Goal: Task Accomplishment & Management: Manage account settings

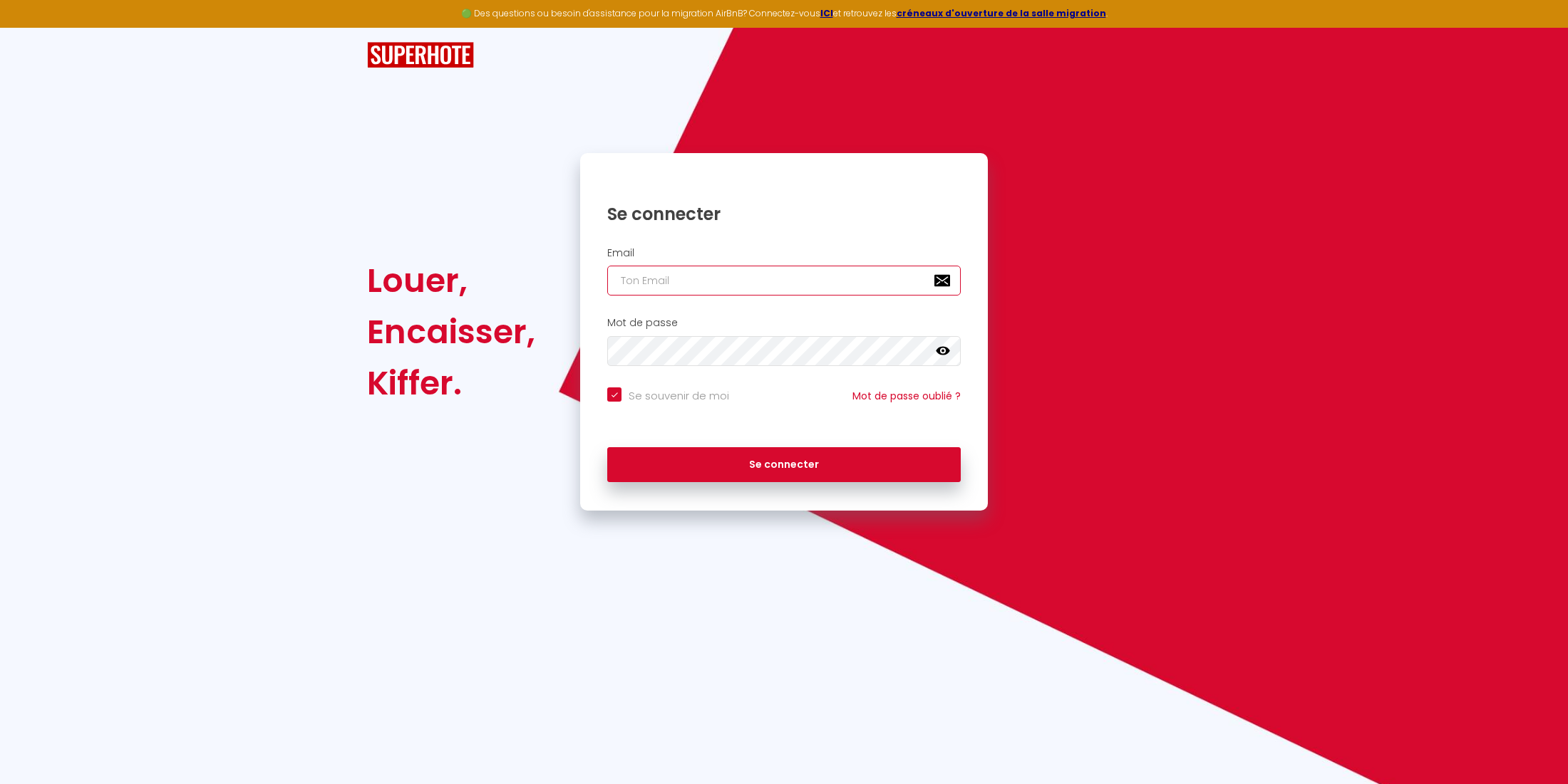
click at [689, 282] on input "email" at bounding box center [784, 281] width 354 height 30
type input "[PERSON_NAME][EMAIL_ADDRESS][DOMAIN_NAME]"
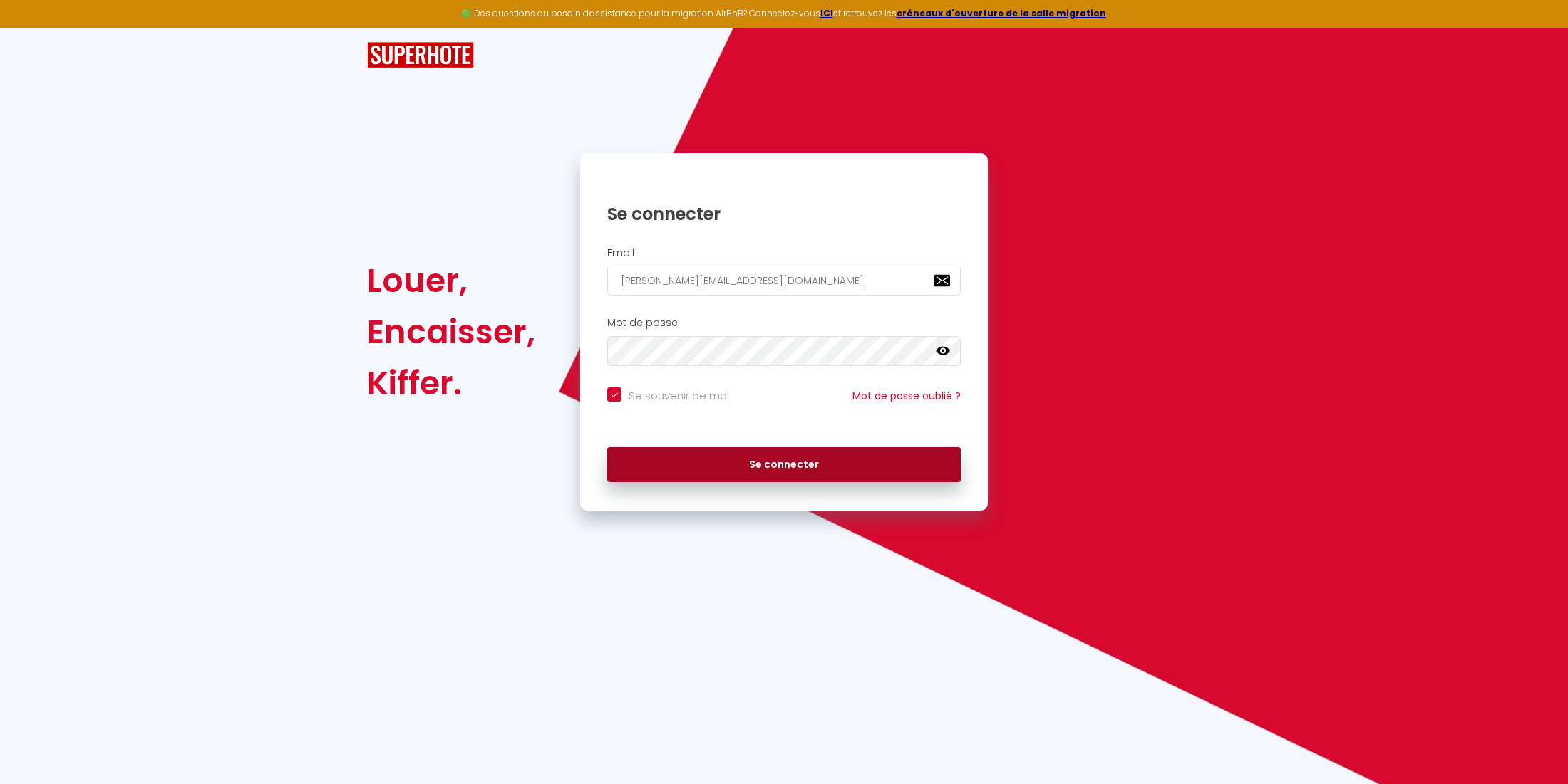
click at [703, 463] on button "Se connecter" at bounding box center [784, 464] width 354 height 36
checkbox input "true"
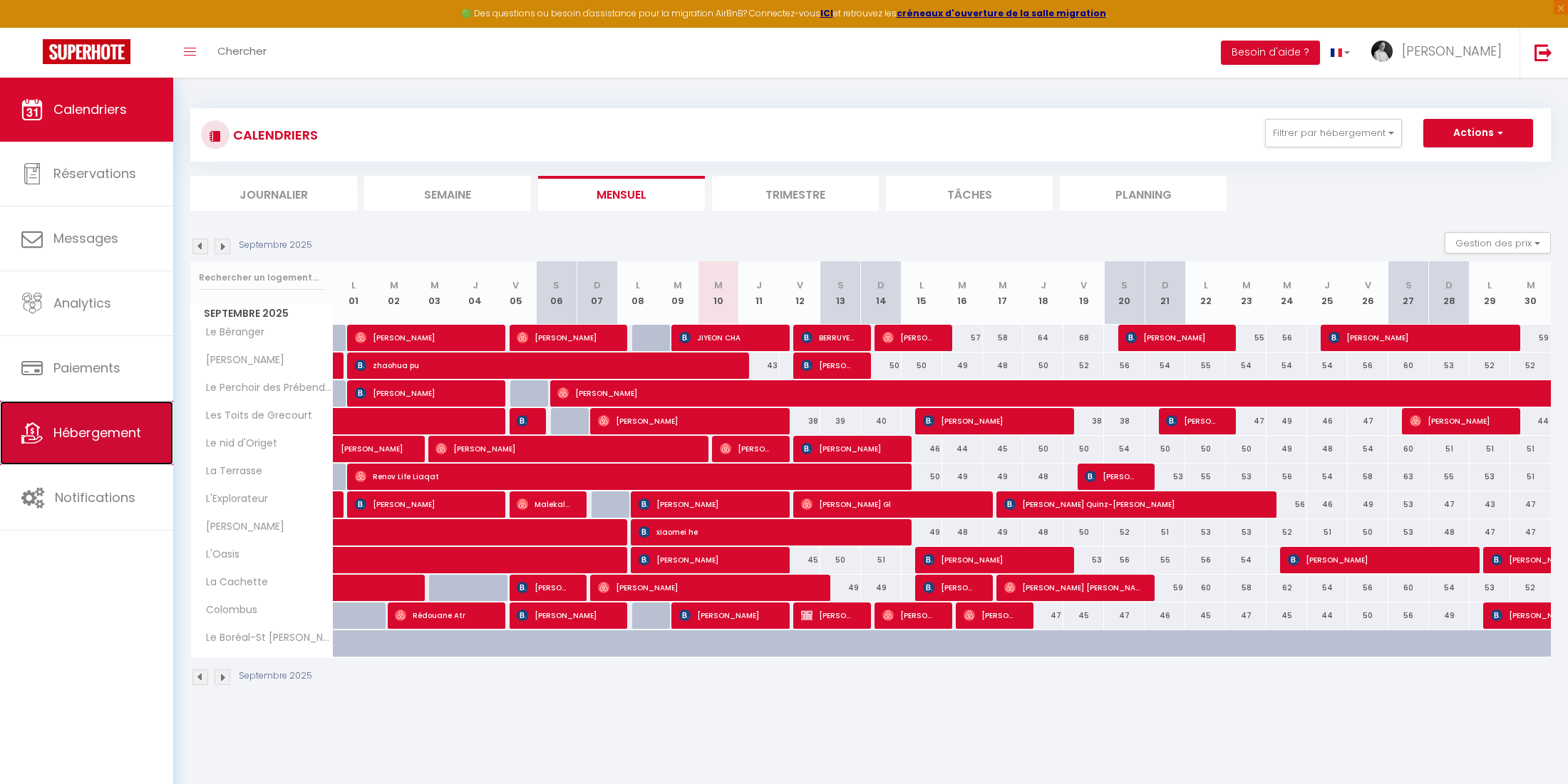
click at [43, 453] on link "Hébergement" at bounding box center [87, 433] width 174 height 64
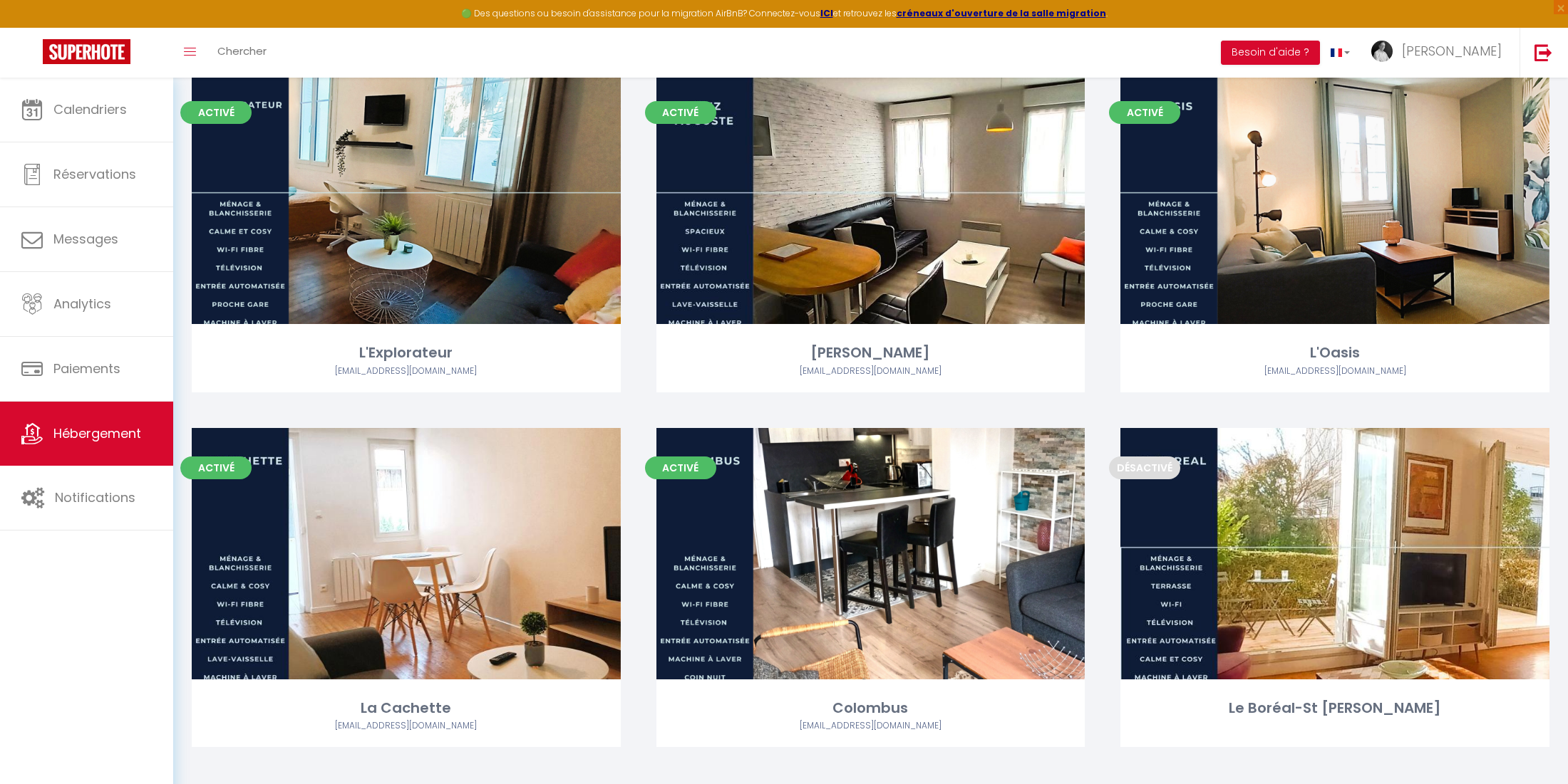
scroll to position [834, 0]
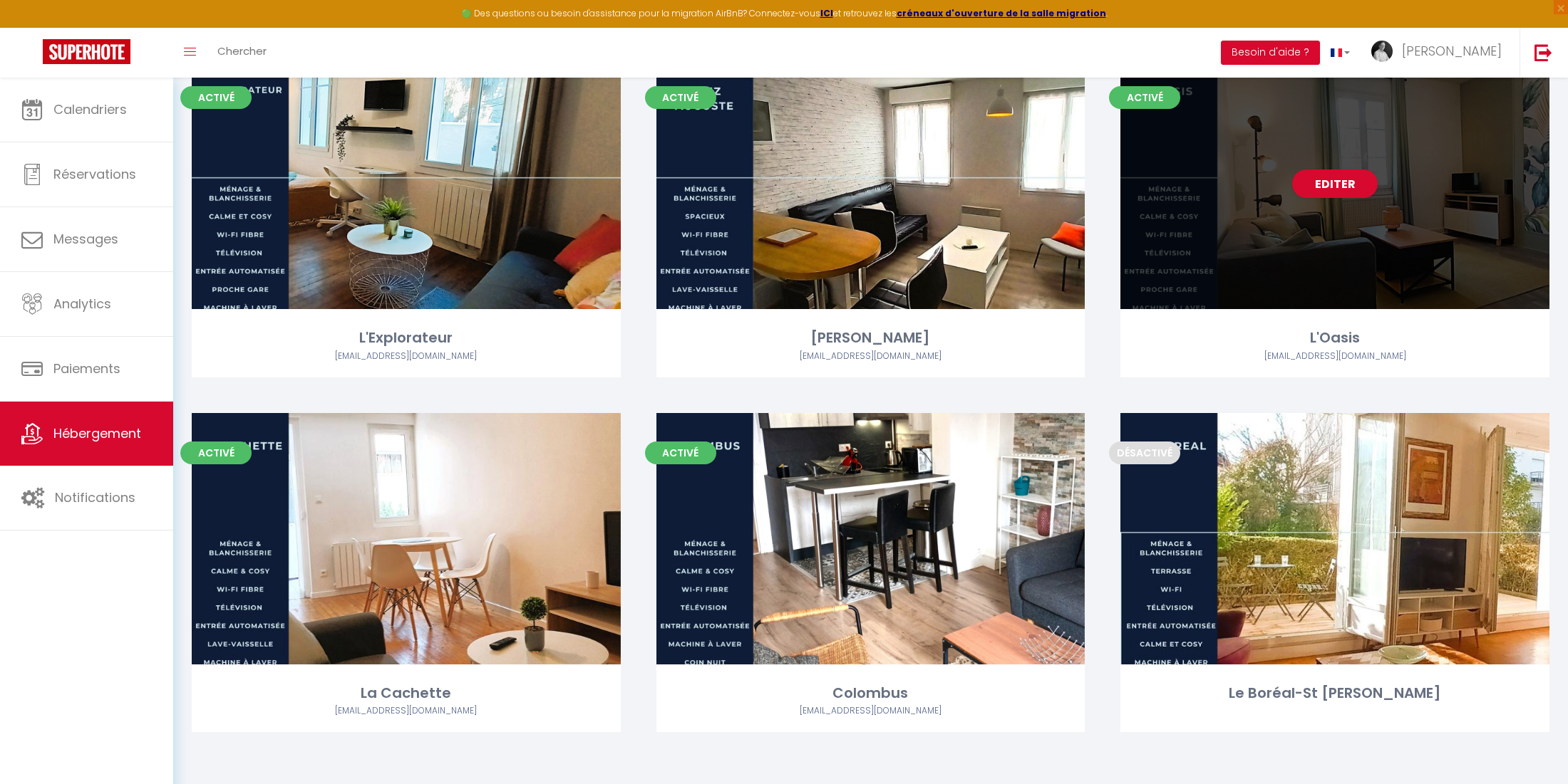
click at [1265, 342] on div "L'Oasis" at bounding box center [1334, 338] width 429 height 22
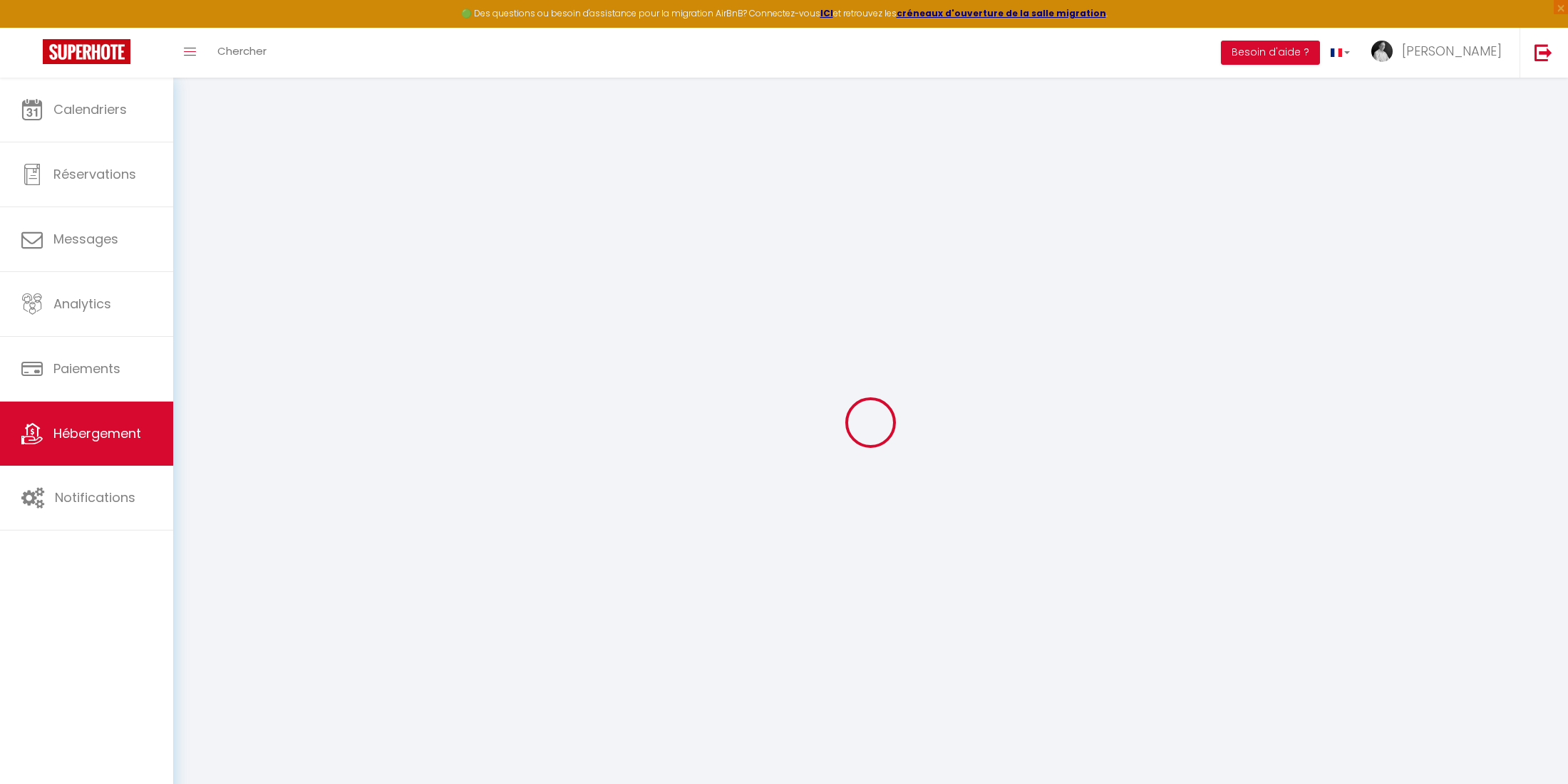
type input "Oups ! Les dates sélectionnées sont indisponibles."
type textarea "Malheureusement les dates sélectionnées sont indisponibles. Nous vous invitons …"
type input "47.38967700"
type input "0.70015700"
checkbox input "false"
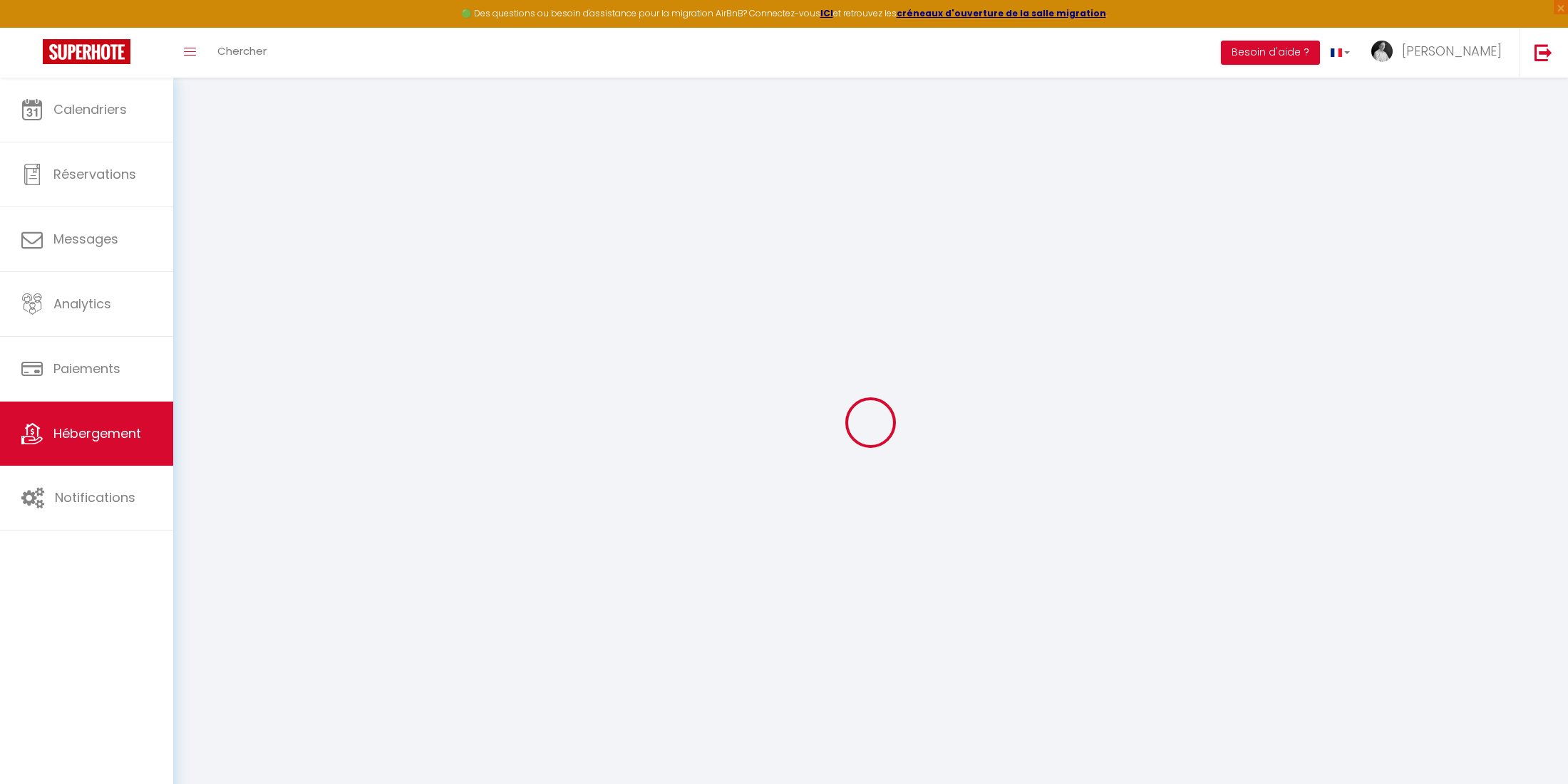
checkbox input "false"
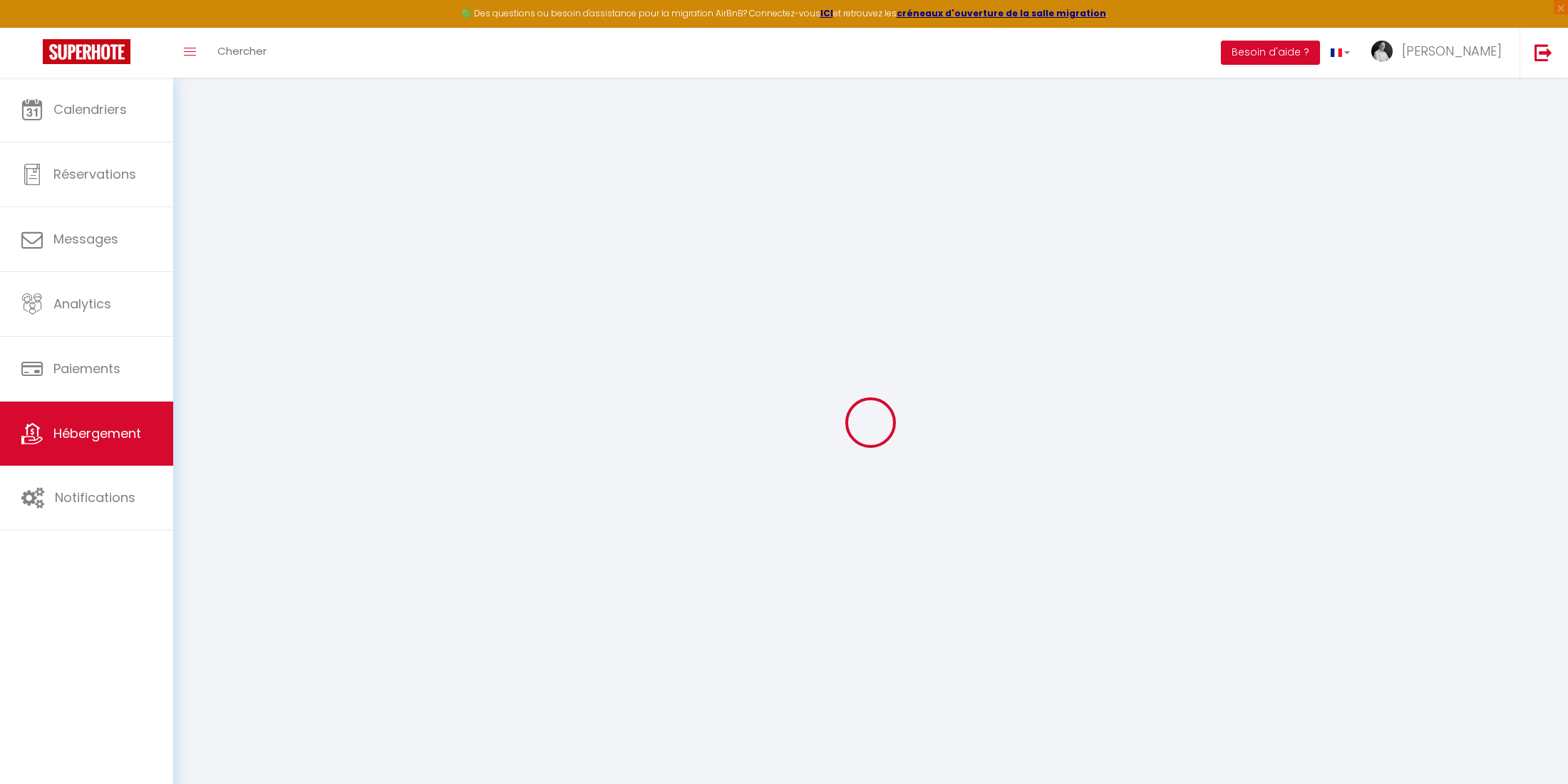
checkbox input "true"
checkbox input "false"
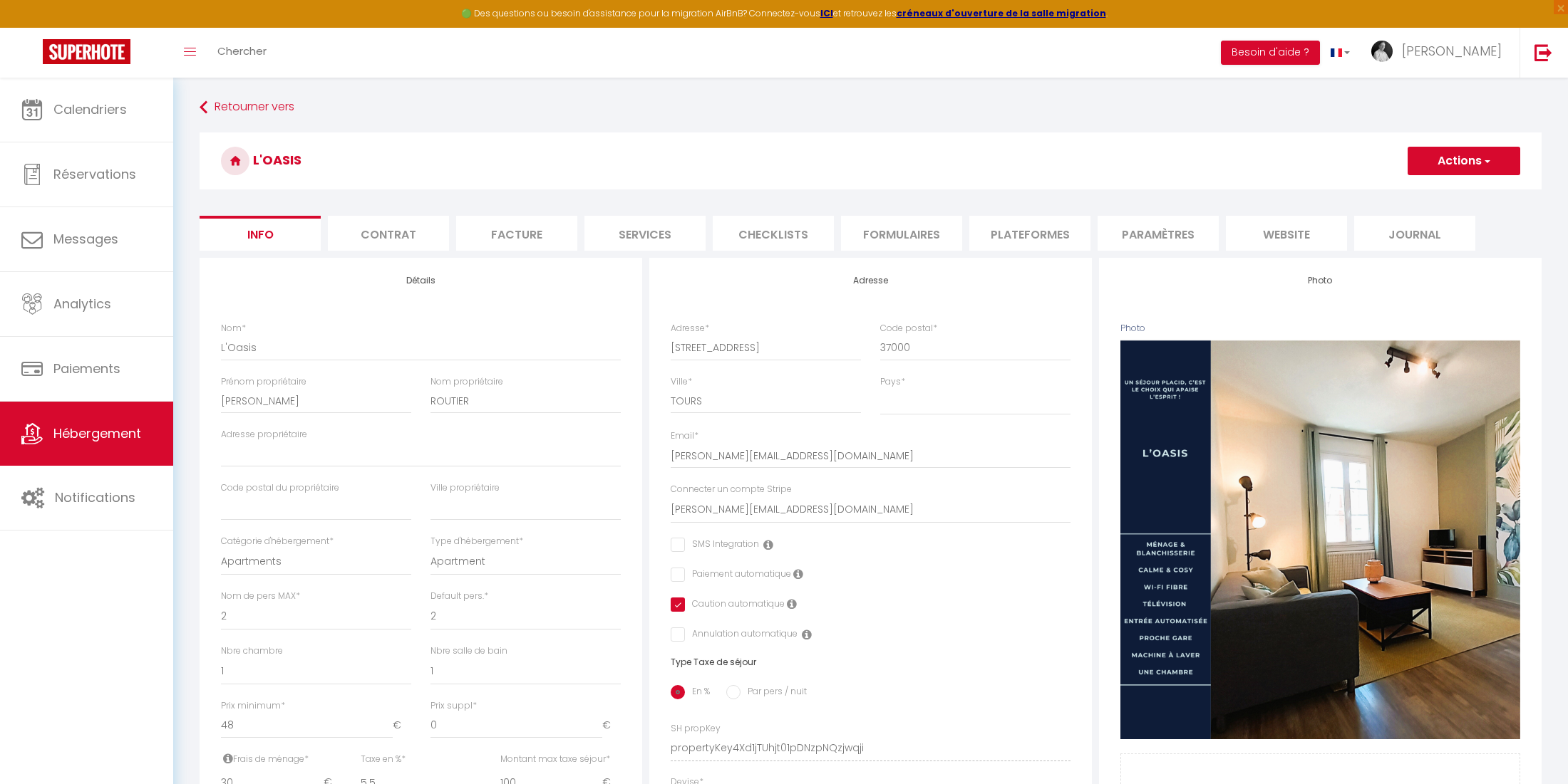
click at [1281, 234] on li "website" at bounding box center [1286, 233] width 122 height 35
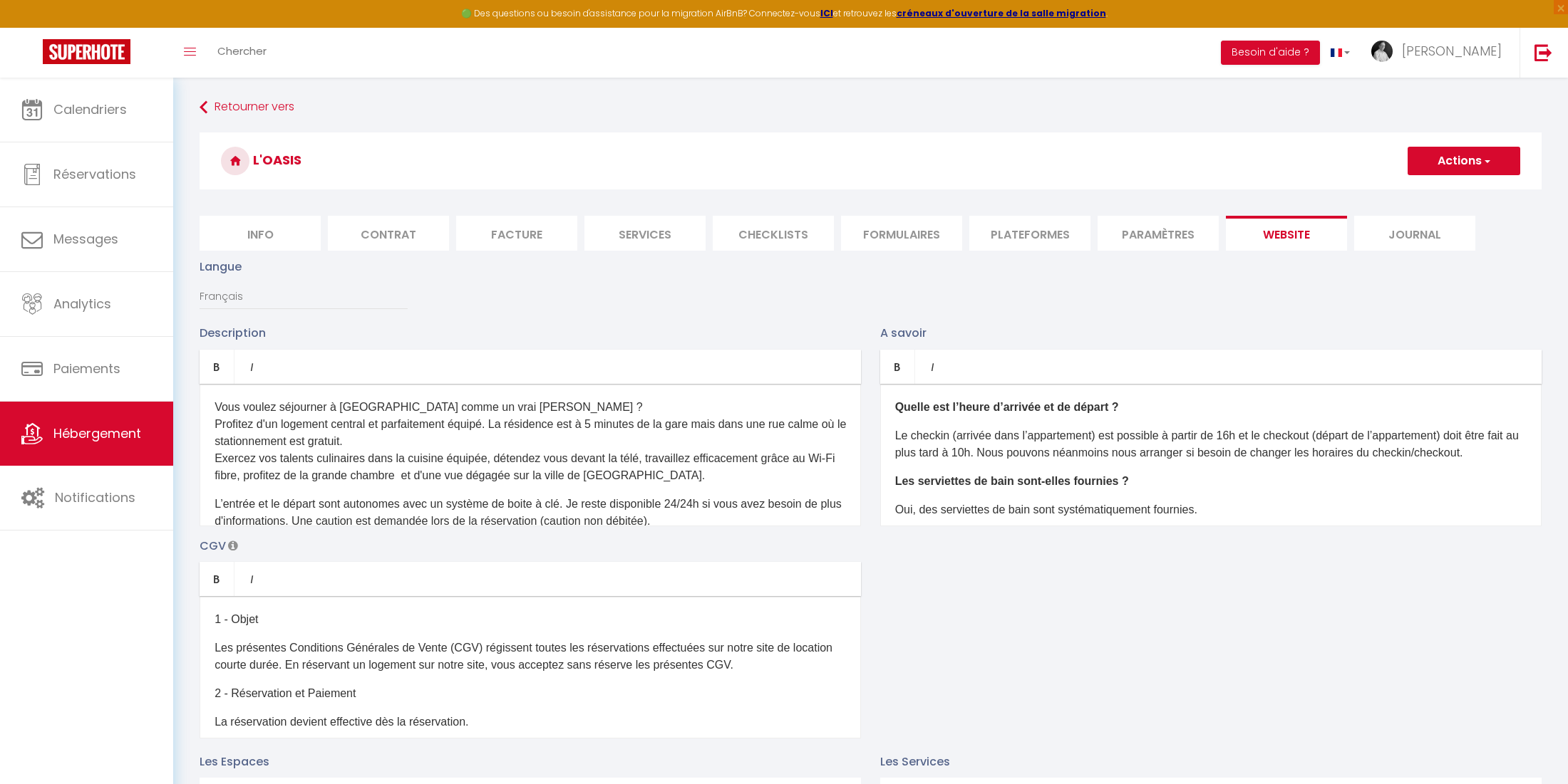
click at [1384, 235] on li "Journal" at bounding box center [1414, 233] width 122 height 35
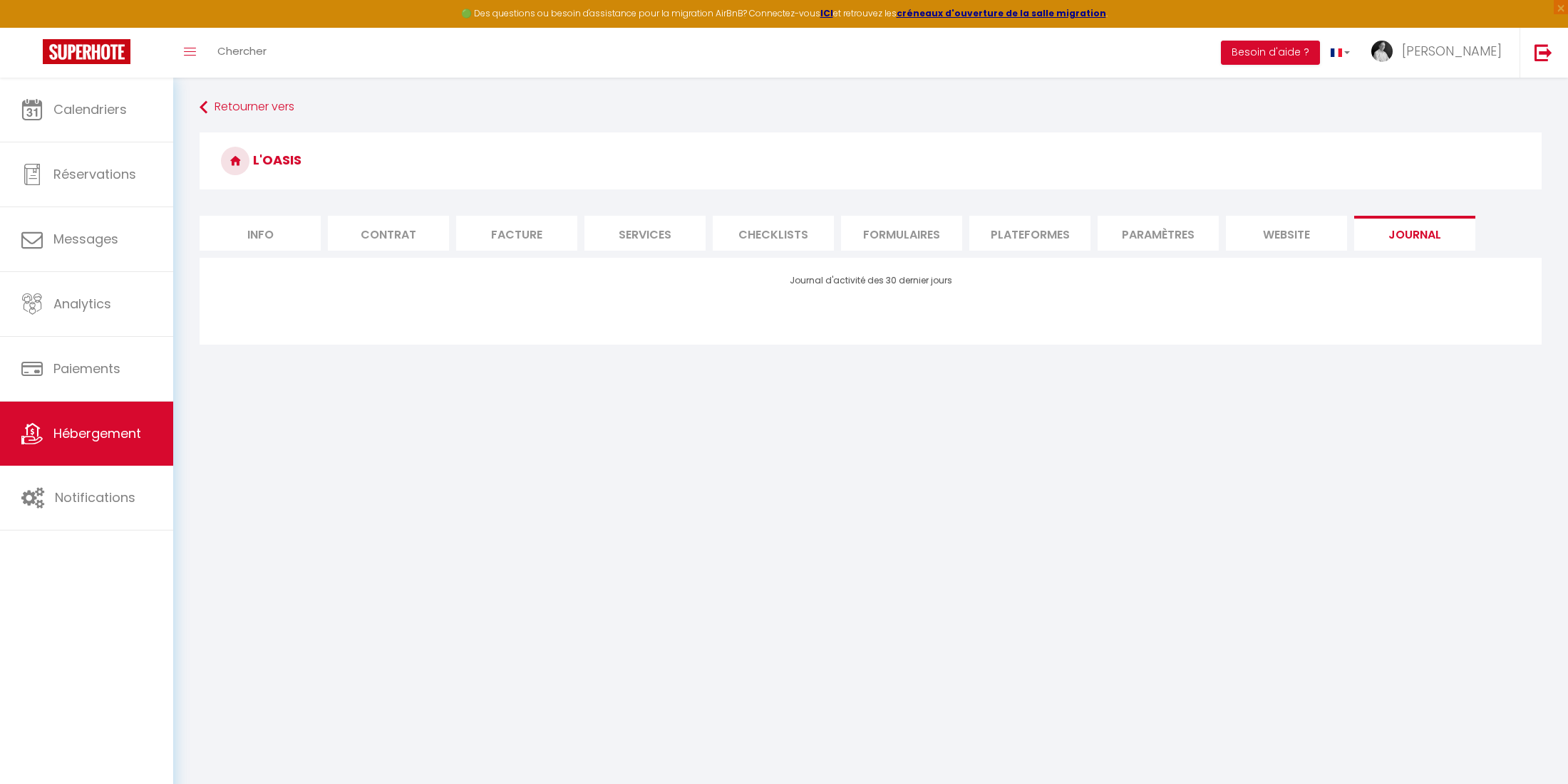
click at [1161, 231] on li "Paramètres" at bounding box center [1158, 233] width 122 height 35
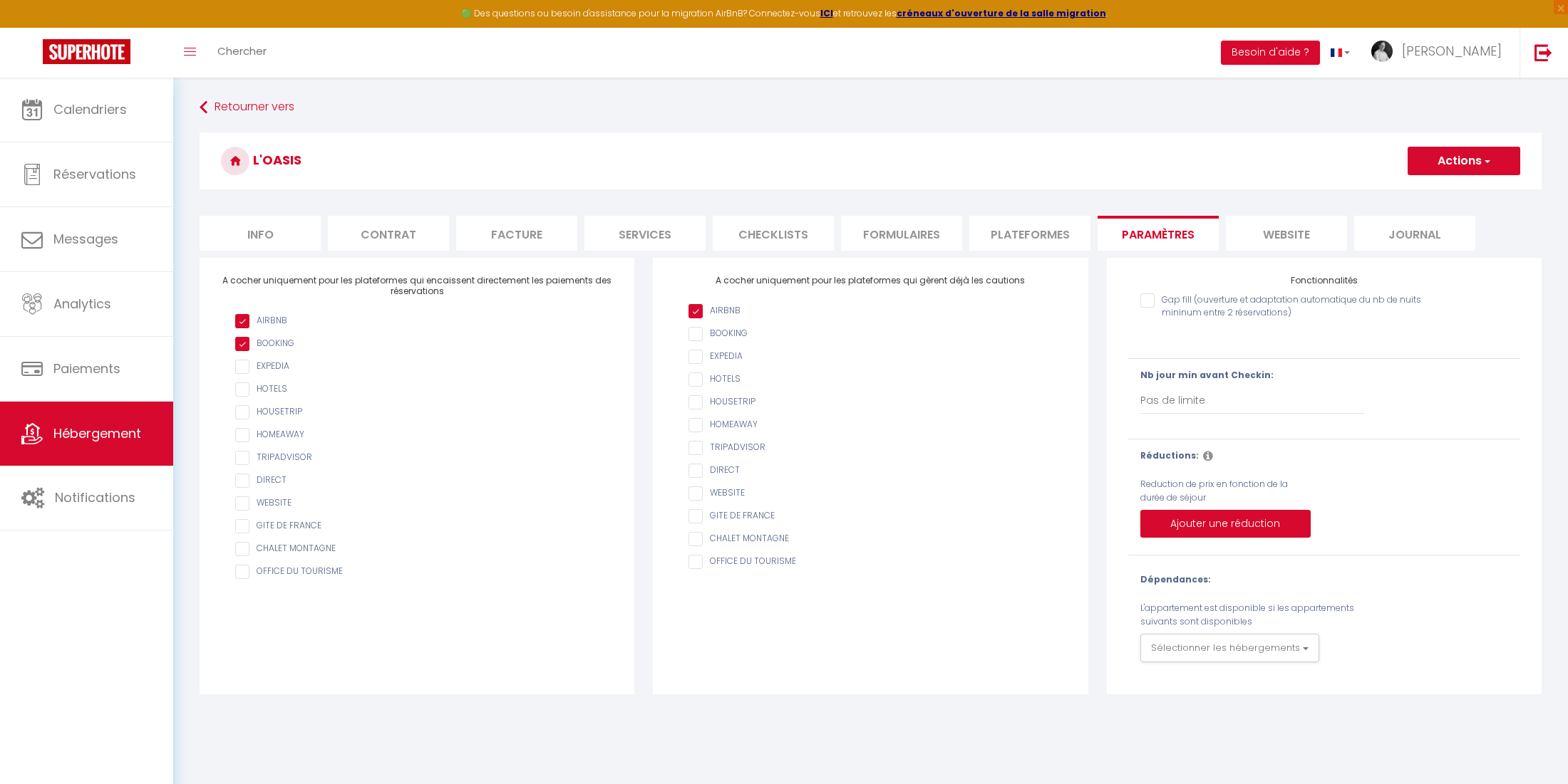
click at [269, 239] on li "Info" at bounding box center [260, 233] width 122 height 35
checkbox input "false"
checkbox input "true"
checkbox input "false"
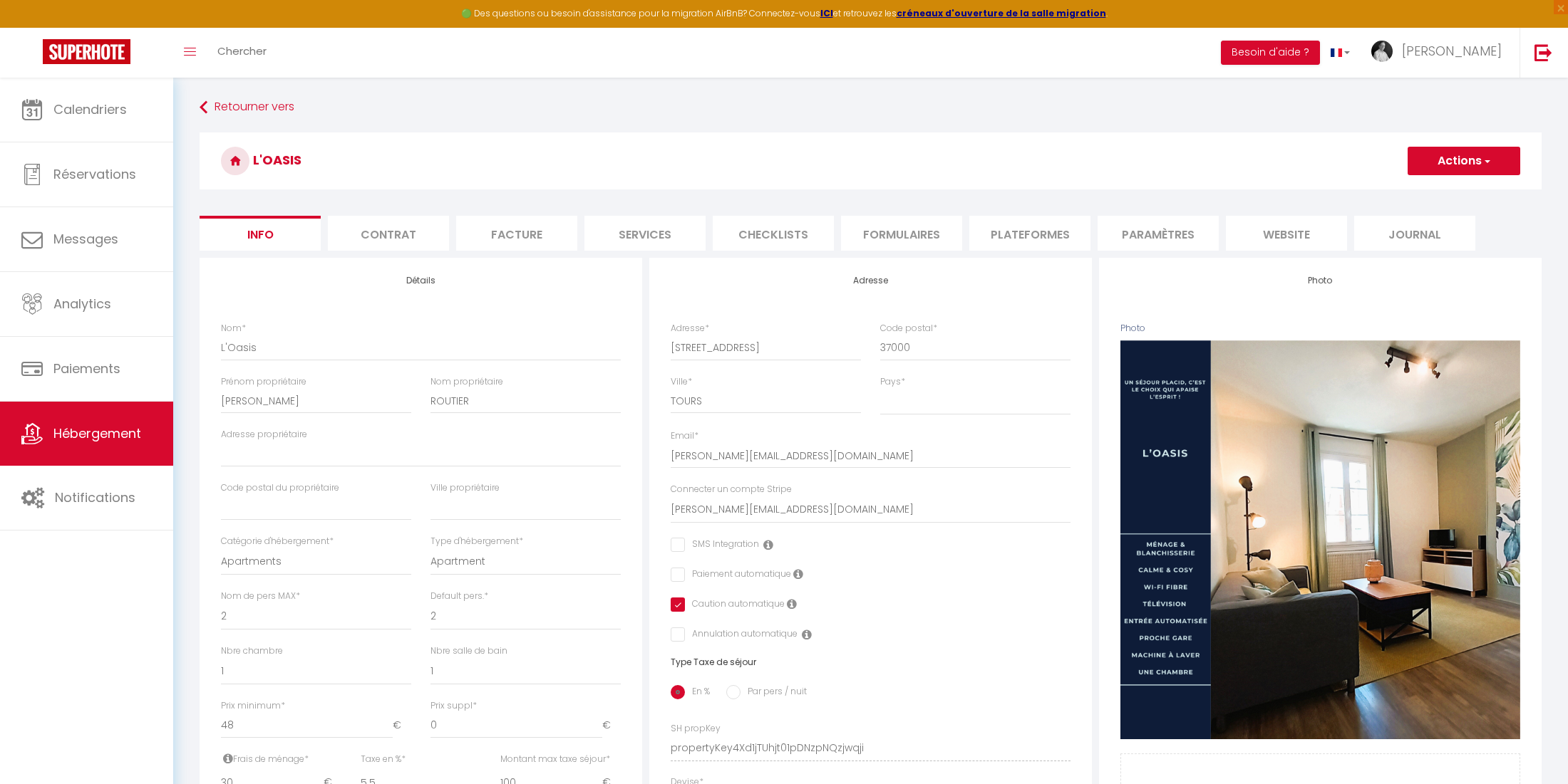
click at [1282, 250] on form "L'Oasis Actions Enregistrer Dupliquer Supprimer Importer les réservations Info …" at bounding box center [870, 675] width 1342 height 1086
click at [1281, 245] on li "website" at bounding box center [1286, 233] width 122 height 35
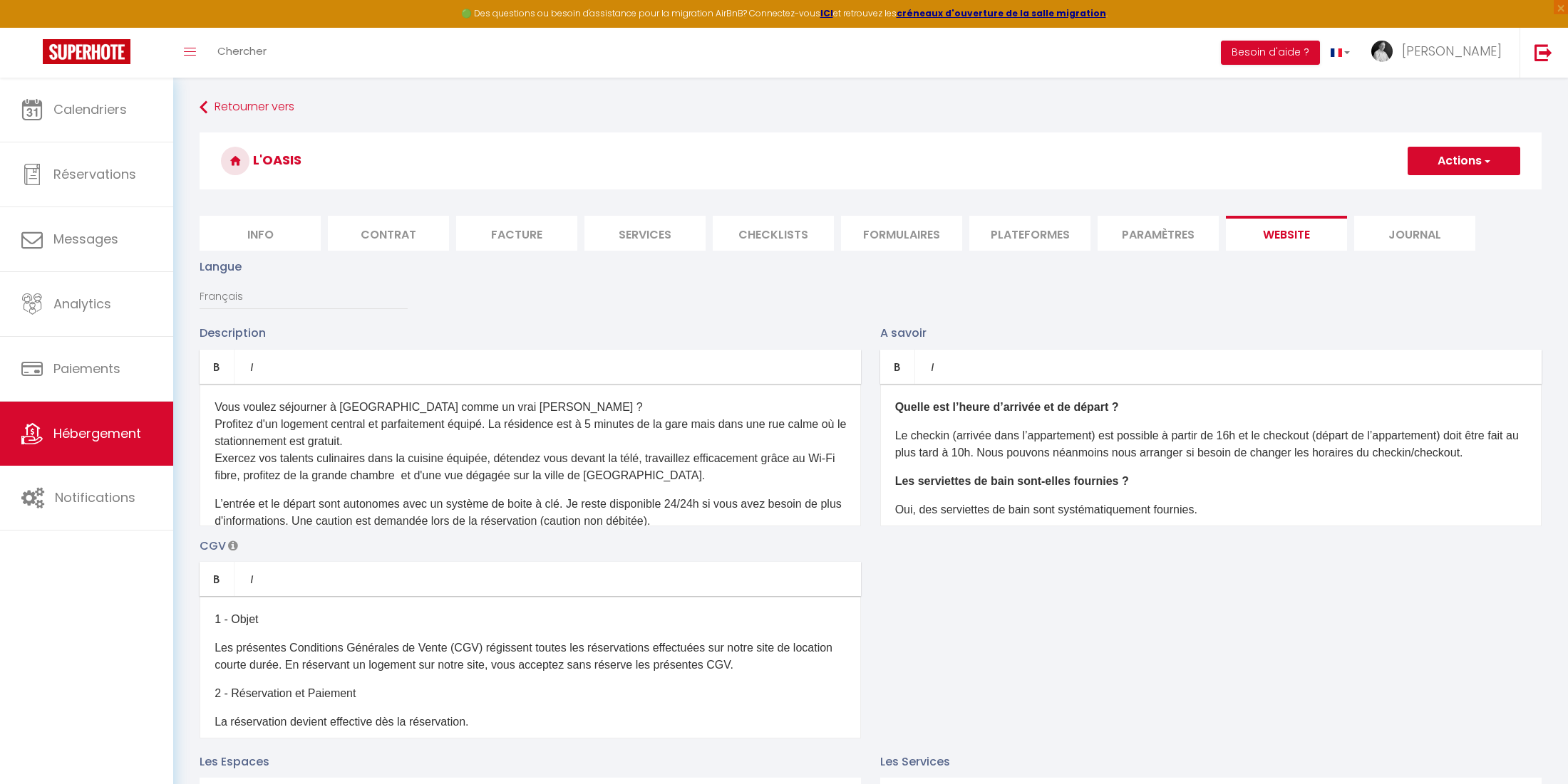
scroll to position [134, 0]
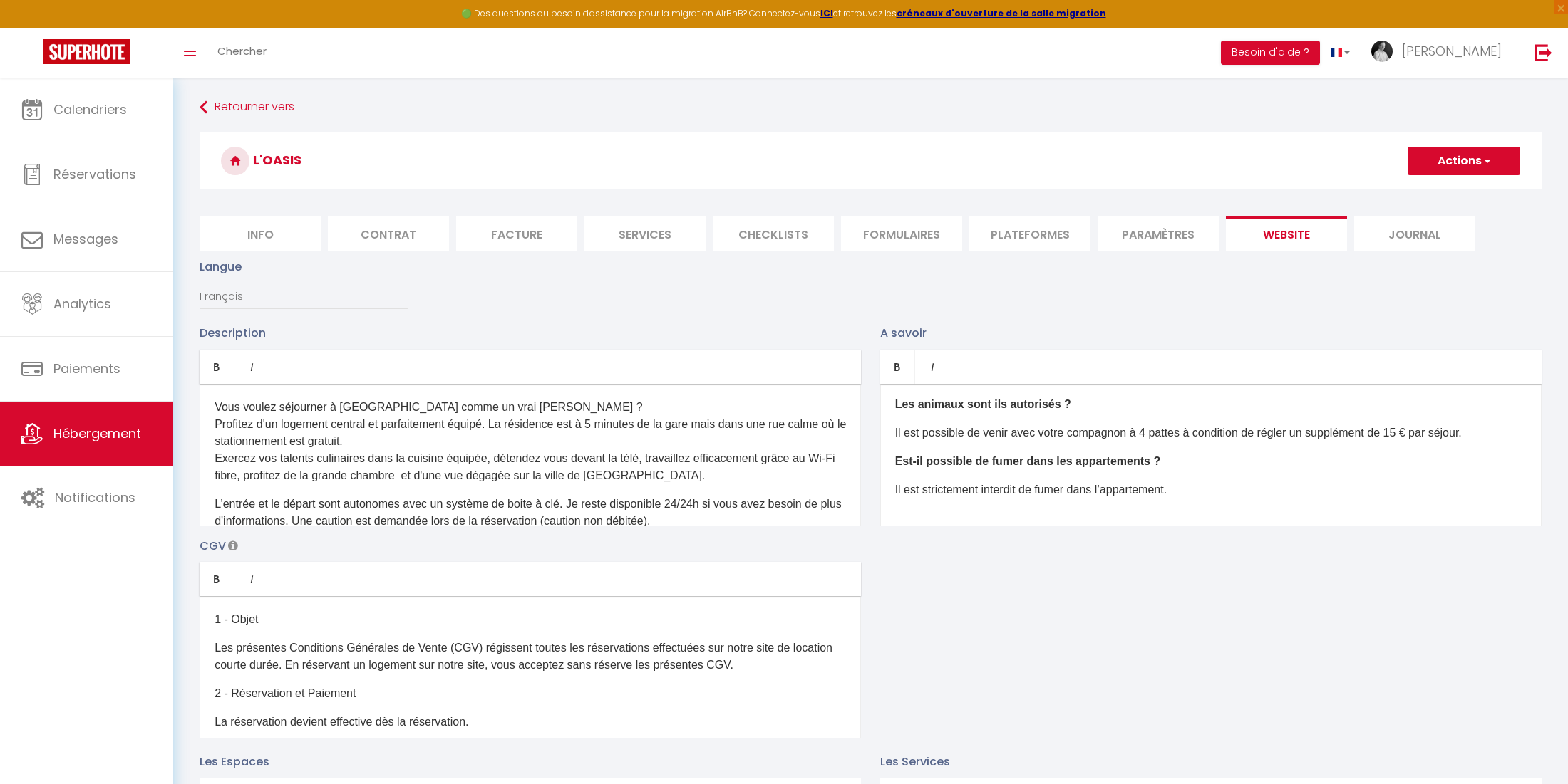
click at [1146, 222] on li "Paramètres" at bounding box center [1158, 233] width 122 height 35
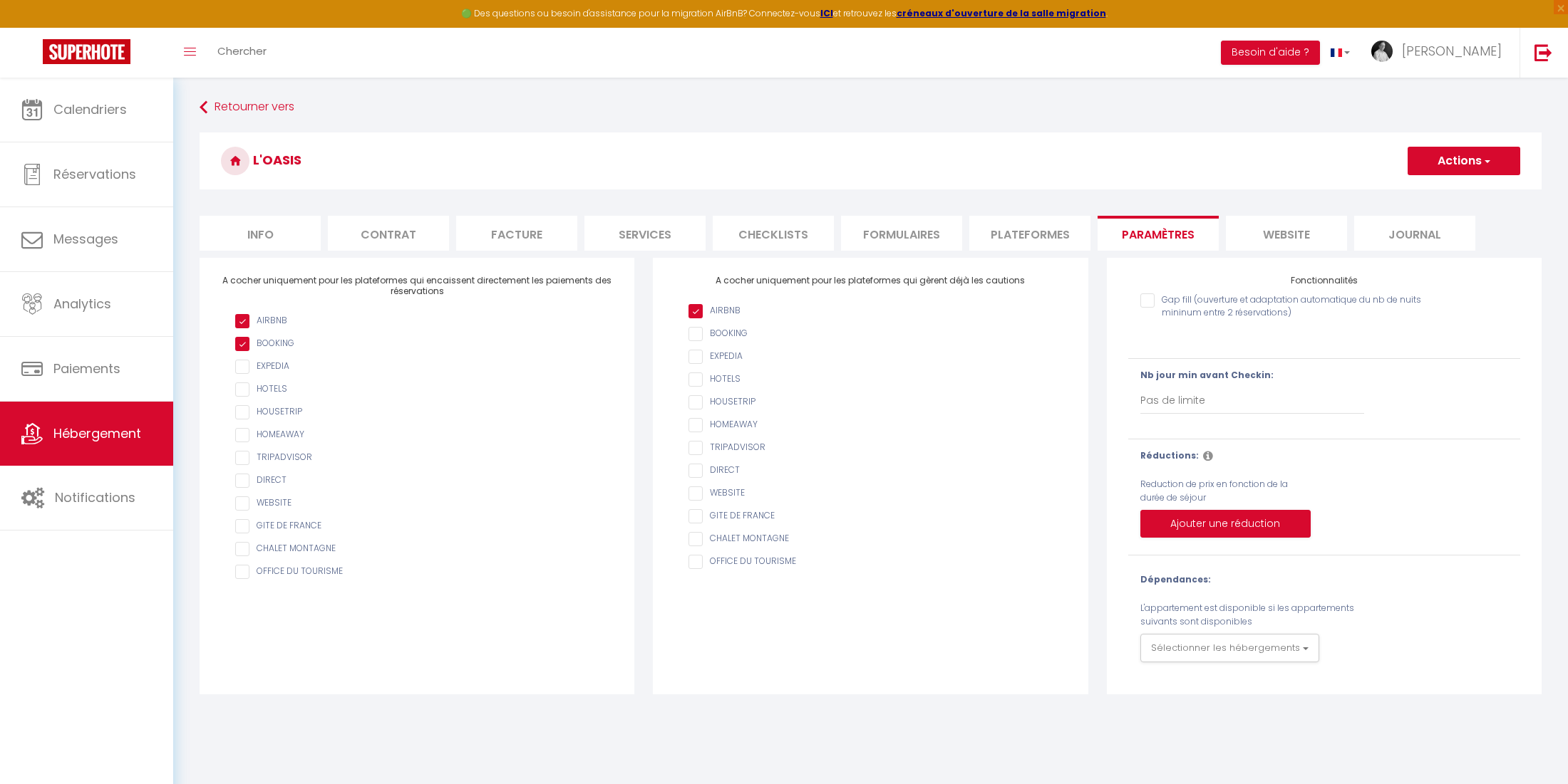
click at [1054, 233] on li "Plateformes" at bounding box center [1030, 233] width 122 height 35
select select
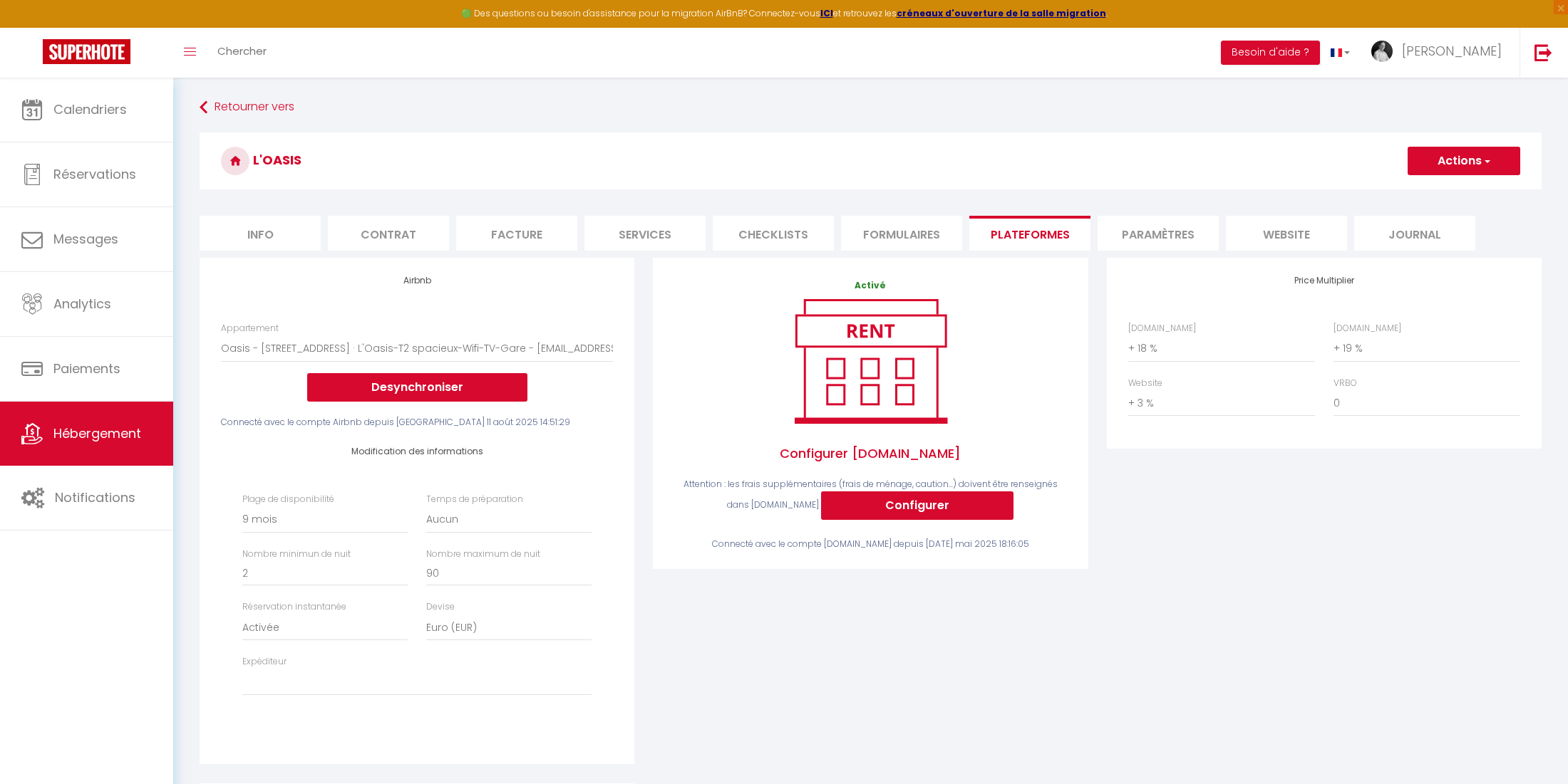
click at [881, 235] on li "Formulaires" at bounding box center [901, 233] width 122 height 35
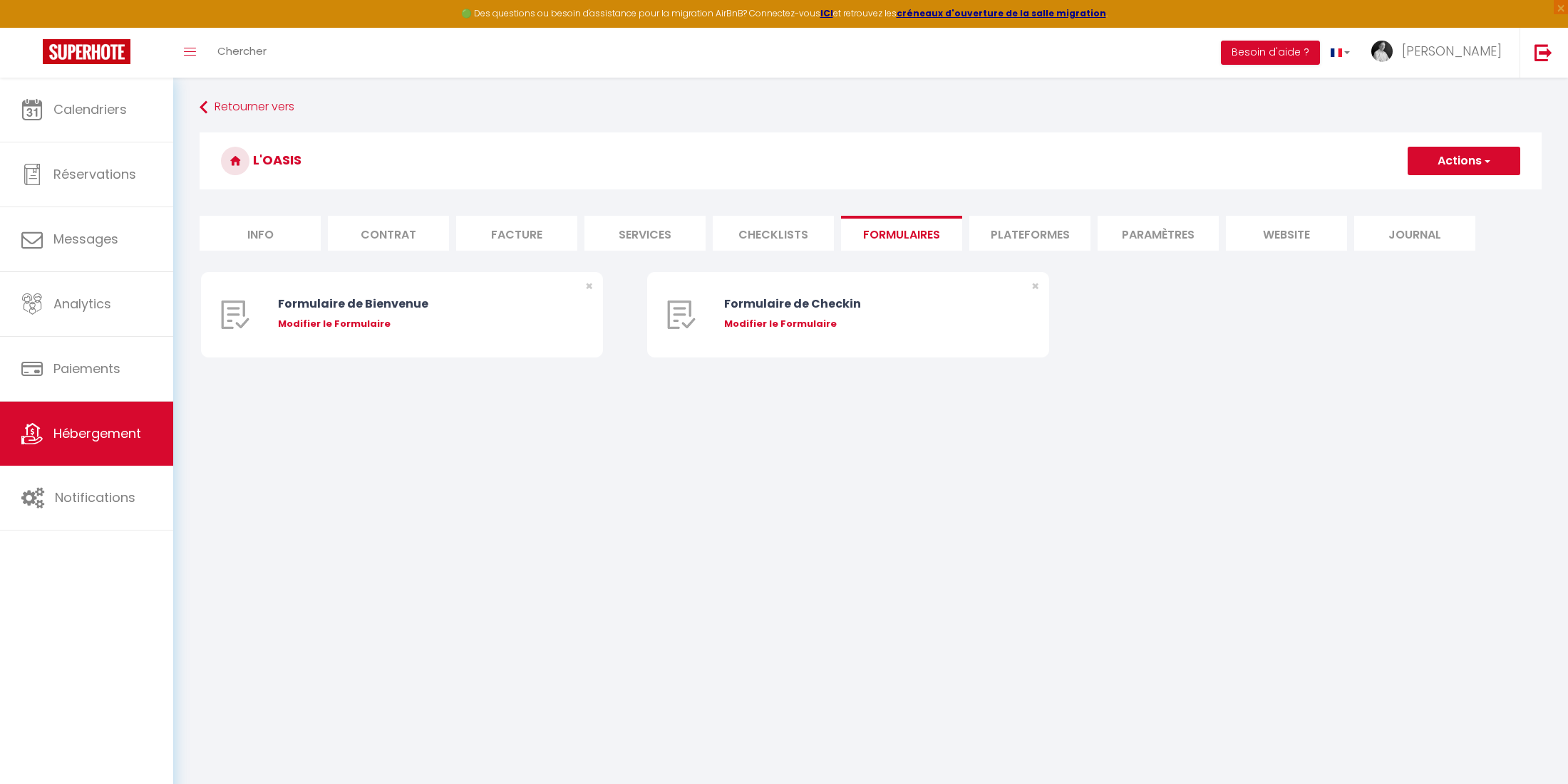
click at [777, 235] on li "Checklists" at bounding box center [773, 233] width 122 height 35
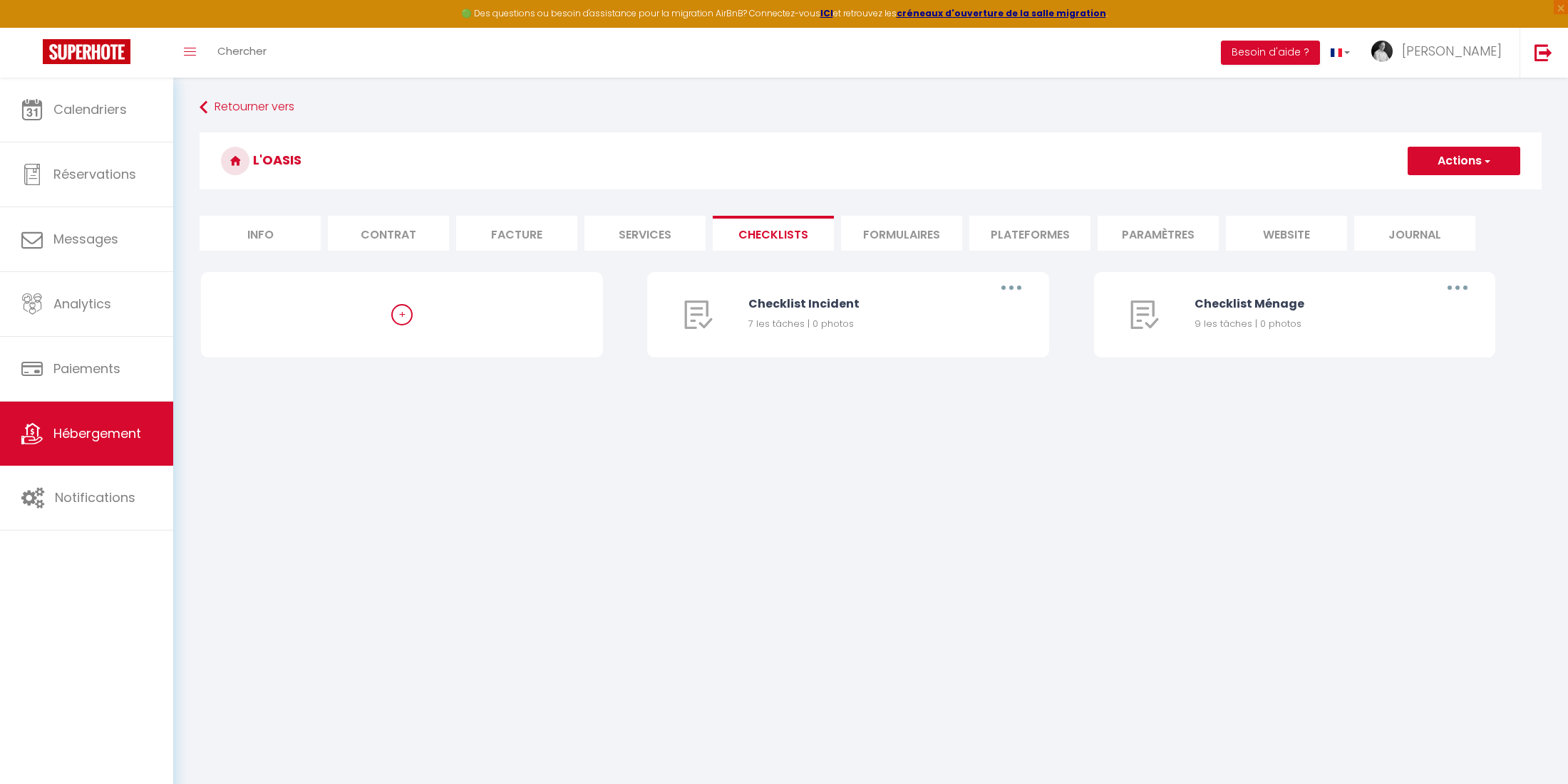
click at [608, 242] on li "Services" at bounding box center [645, 233] width 122 height 35
select select
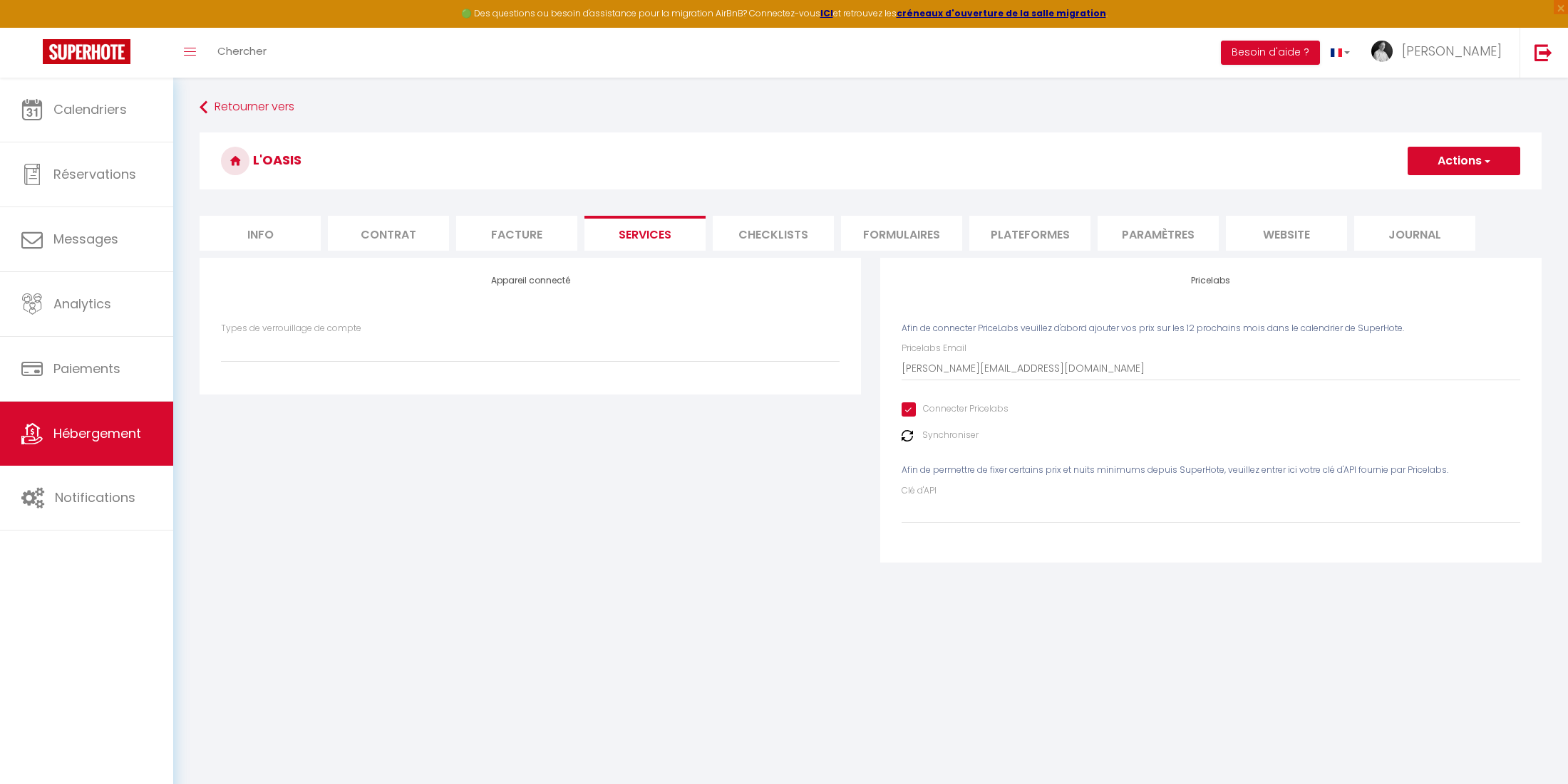
click at [538, 242] on li "Facture" at bounding box center [517, 233] width 122 height 35
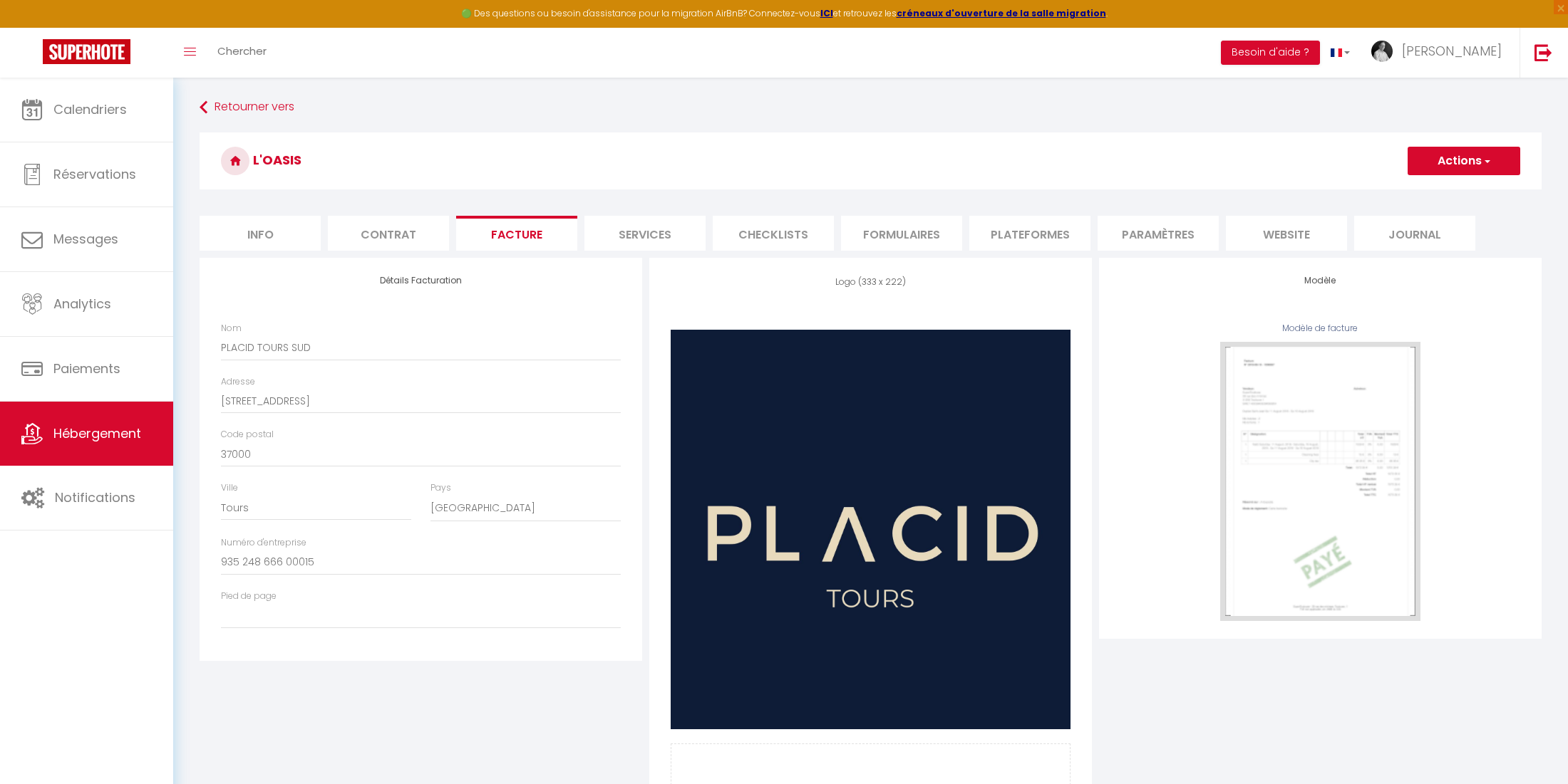
click at [1269, 235] on li "website" at bounding box center [1286, 233] width 122 height 35
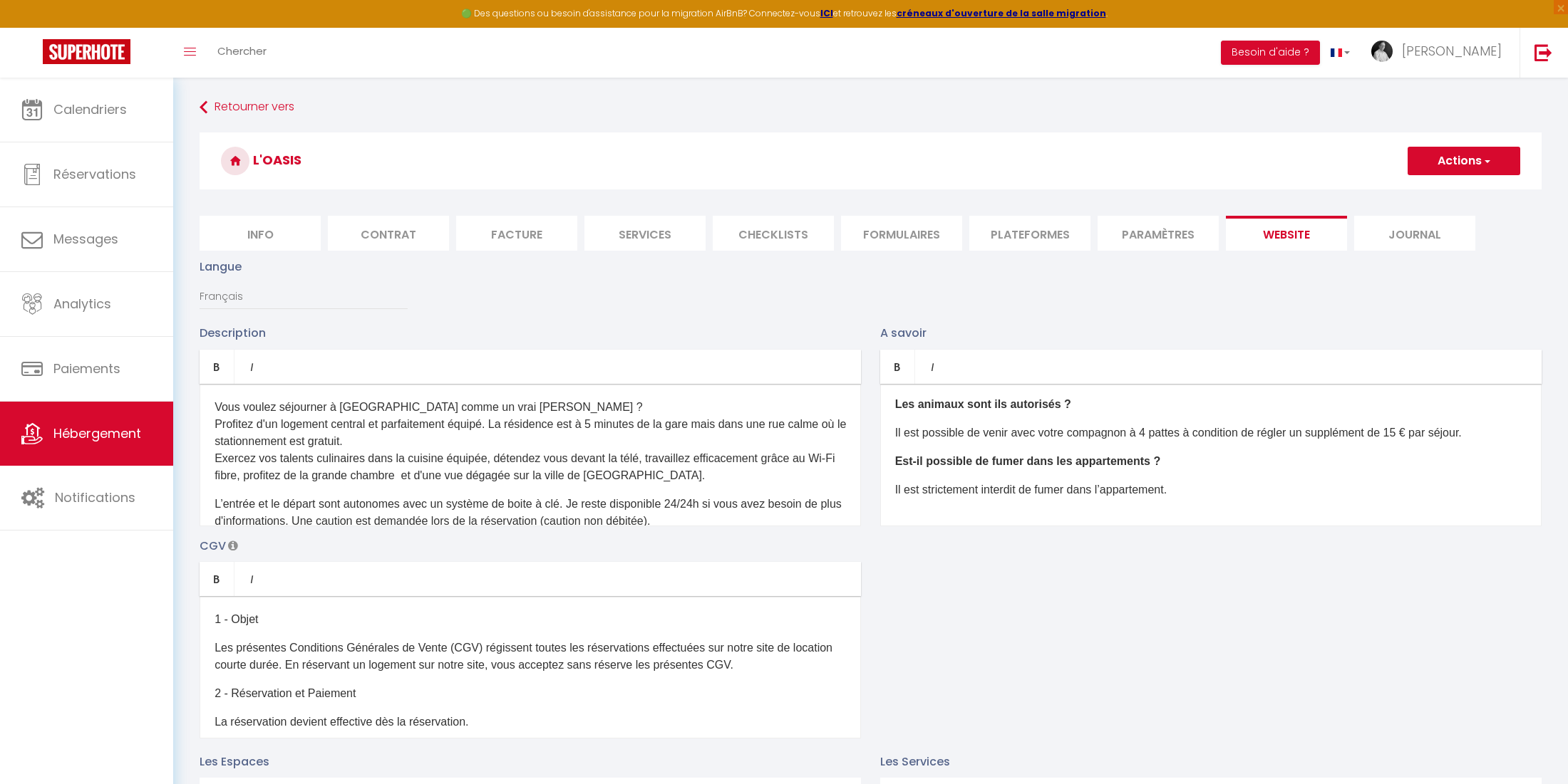
checkbox input "false"
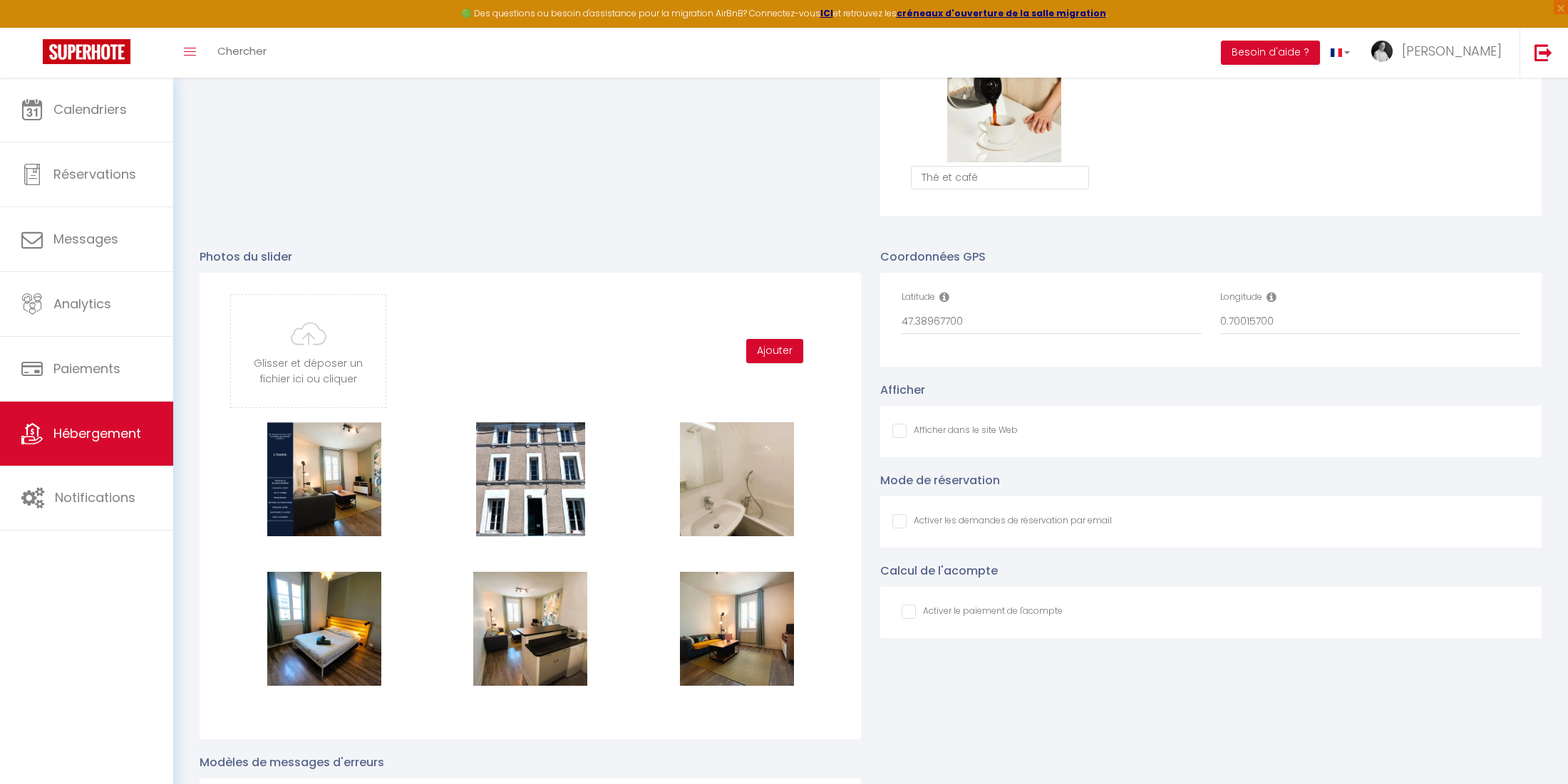
scroll to position [1347, 0]
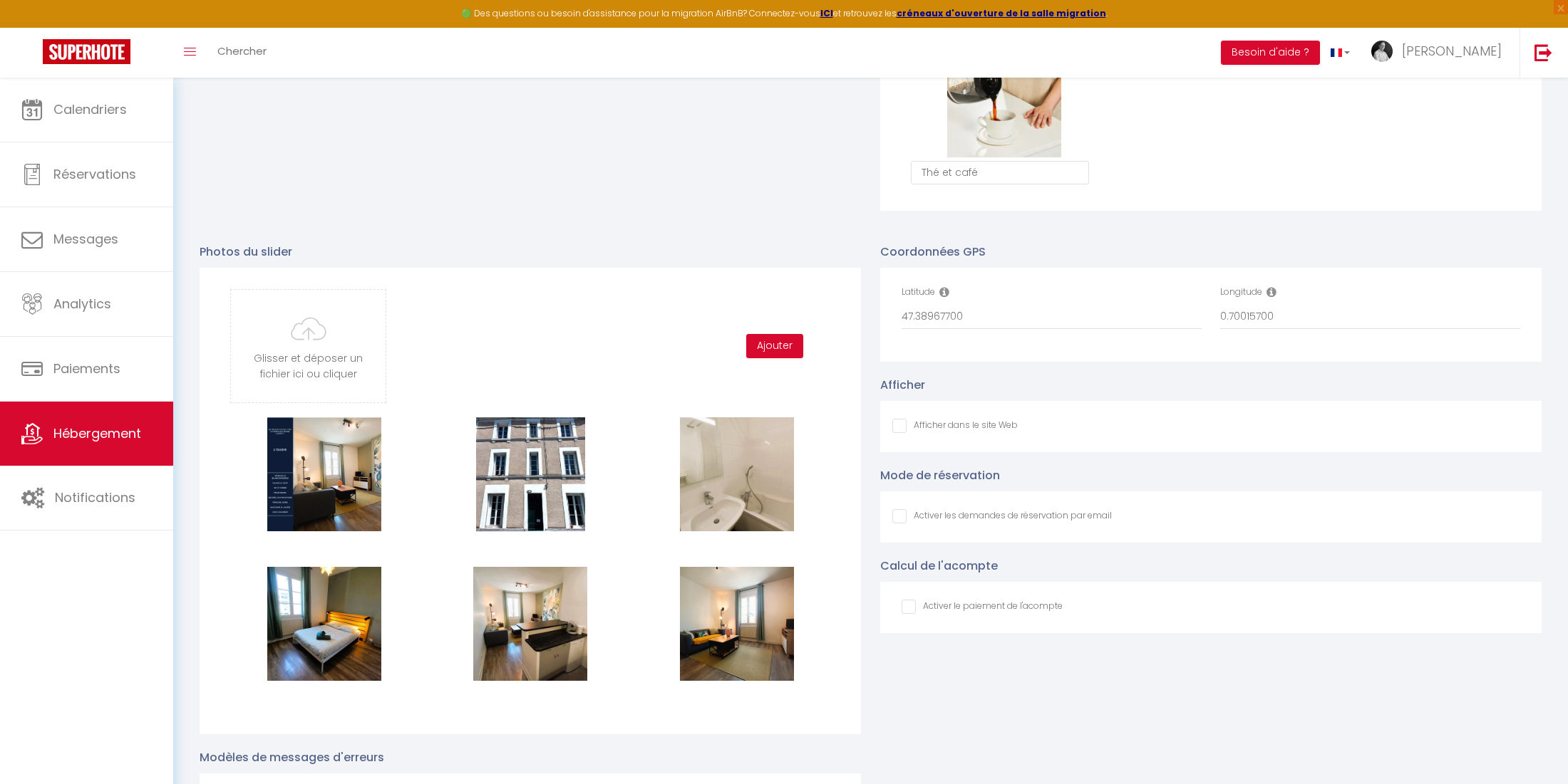
click at [899, 428] on input "Afficher dans le site Web" at bounding box center [955, 425] width 126 height 14
checkbox input "true"
checkbox input "false"
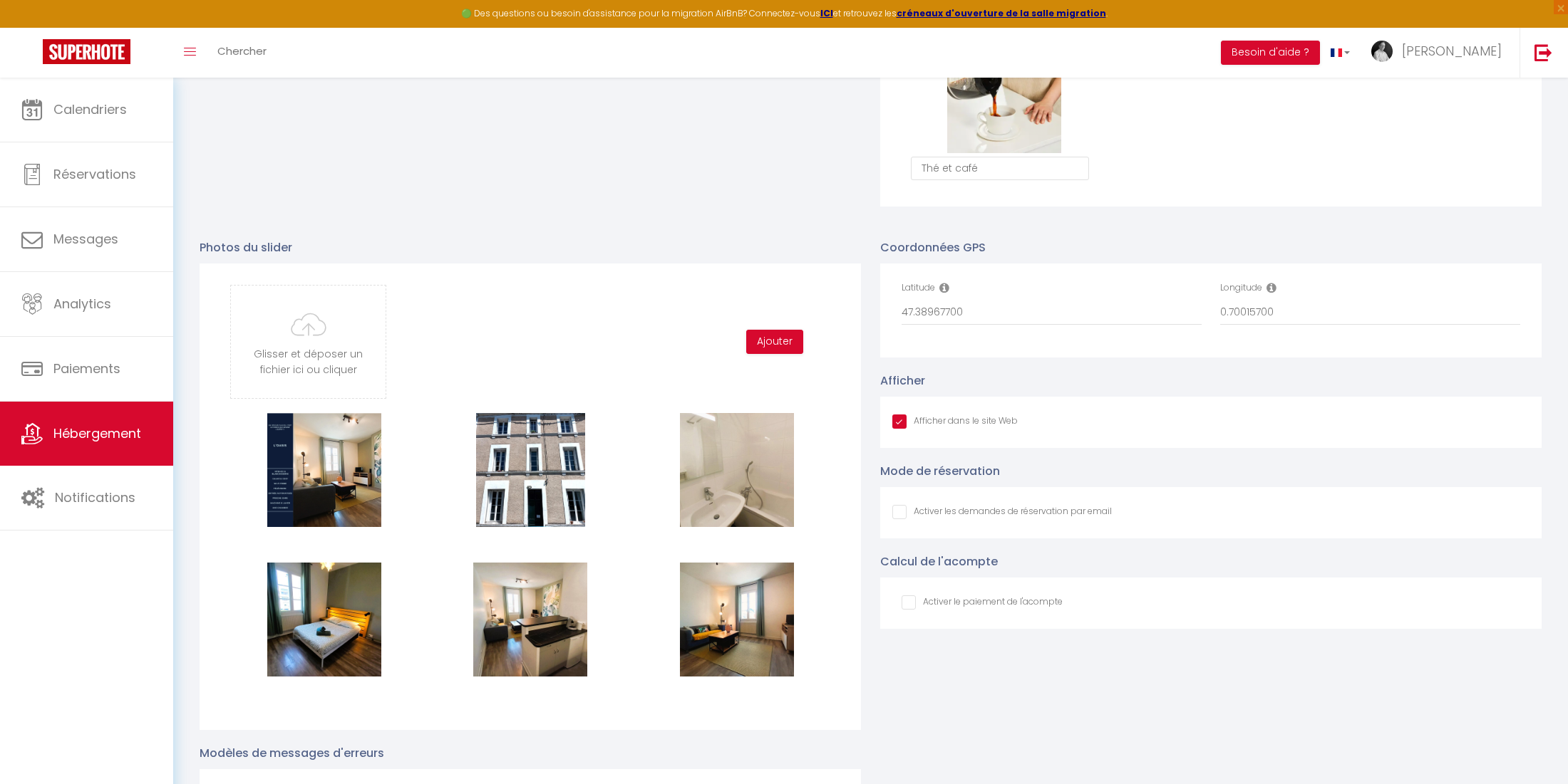
scroll to position [0, 0]
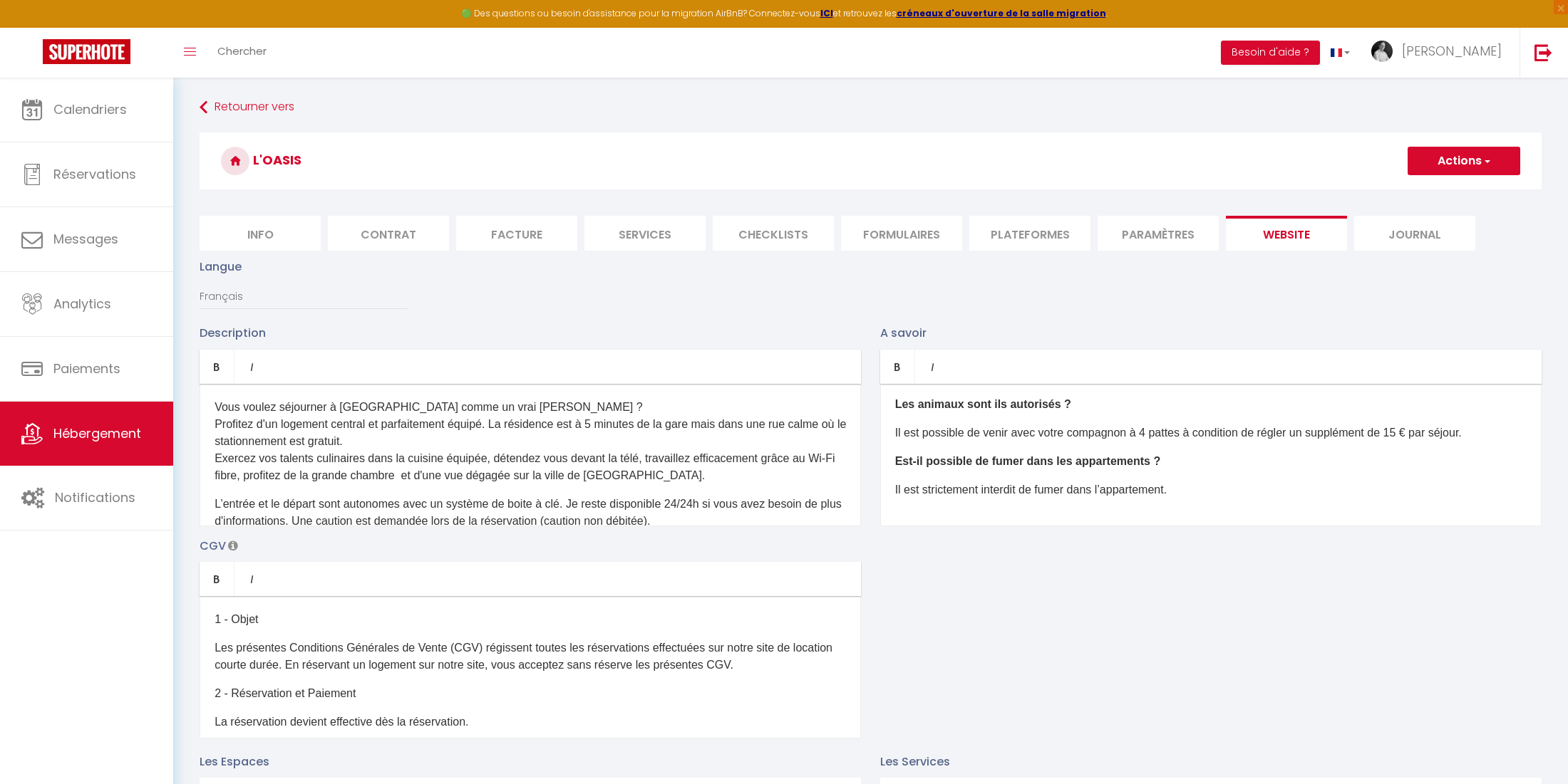
click at [1449, 166] on button "Actions" at bounding box center [1464, 161] width 112 height 28
click at [1448, 188] on input "Enregistrer" at bounding box center [1447, 192] width 53 height 14
checkbox input "false"
